Goal: Information Seeking & Learning: Learn about a topic

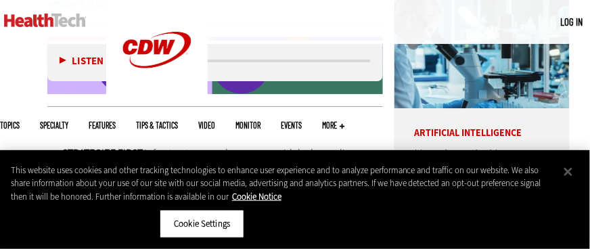
scroll to position [692, 1]
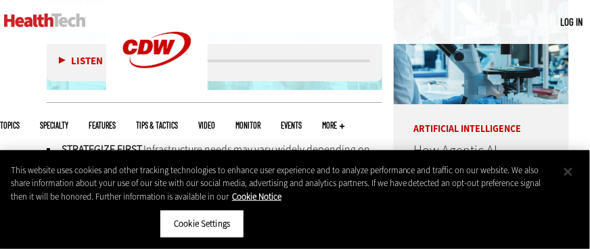
click at [577, 175] on button "Close" at bounding box center [568, 172] width 30 height 30
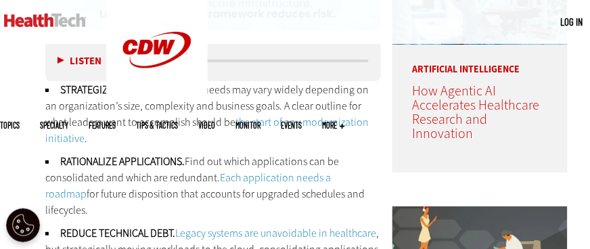
scroll to position [754, 3]
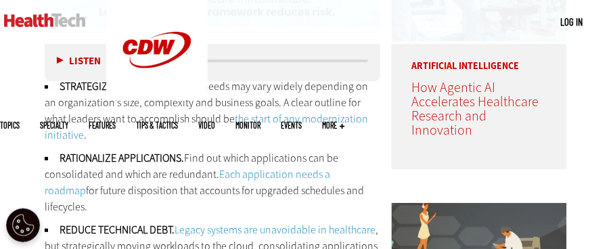
click at [477, 149] on article "Artificial Intelligence How Agentic AI Accelerates Healthcare Research and Inno…" at bounding box center [479, 29] width 175 height 239
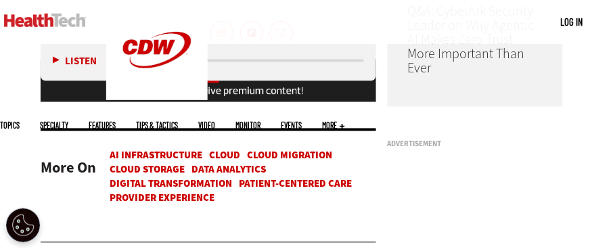
scroll to position [1120, 7]
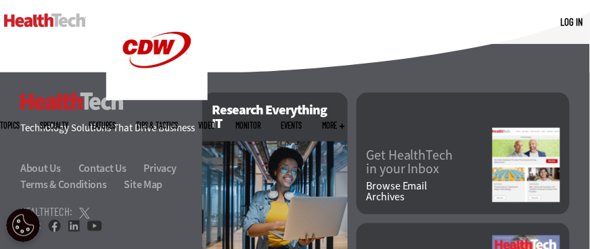
scroll to position [1777, 0]
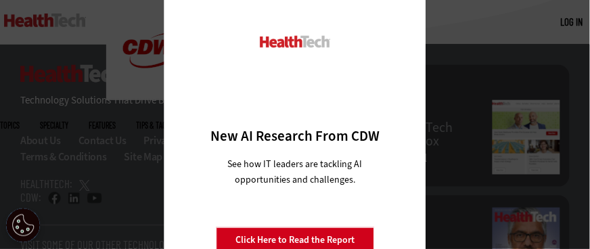
click at [445, 160] on div "Close New AI Research From CDW See how IT leaders are tackling AI opportunities…" at bounding box center [295, 124] width 590 height 249
